Goal: Task Accomplishment & Management: Manage account settings

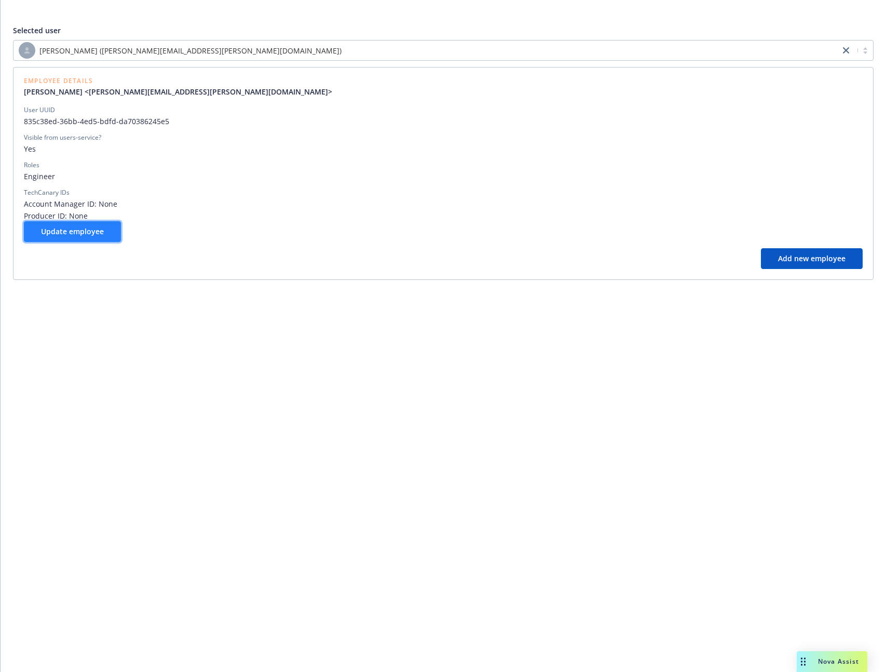
click at [61, 221] on button "Update employee" at bounding box center [72, 231] width 97 height 21
select select "technology"
select select "full-time"
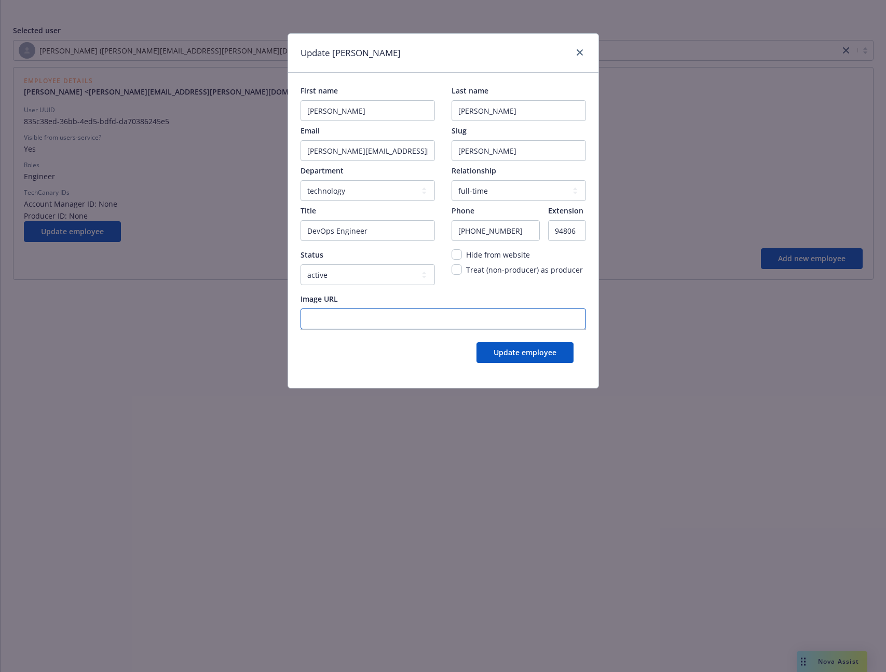
click at [426, 322] on URL "Image URL" at bounding box center [444, 318] width 286 height 21
click at [580, 58] on link "close" at bounding box center [580, 52] width 12 height 12
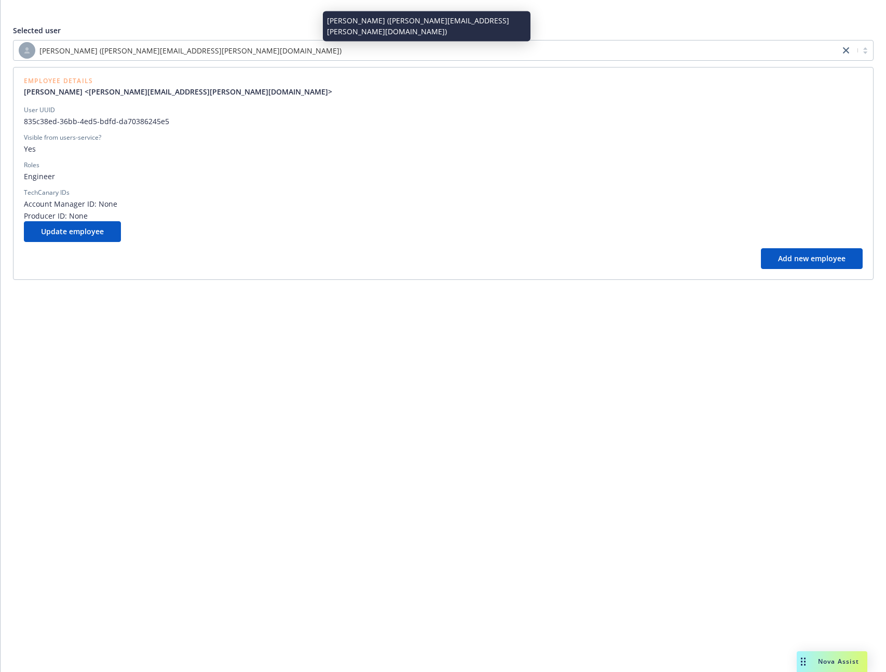
click at [102, 382] on div "Selected user [PERSON_NAME] ([PERSON_NAME][EMAIL_ADDRESS][PERSON_NAME][DOMAIN_N…" at bounding box center [444, 336] width 886 height 672
